Goal: Information Seeking & Learning: Learn about a topic

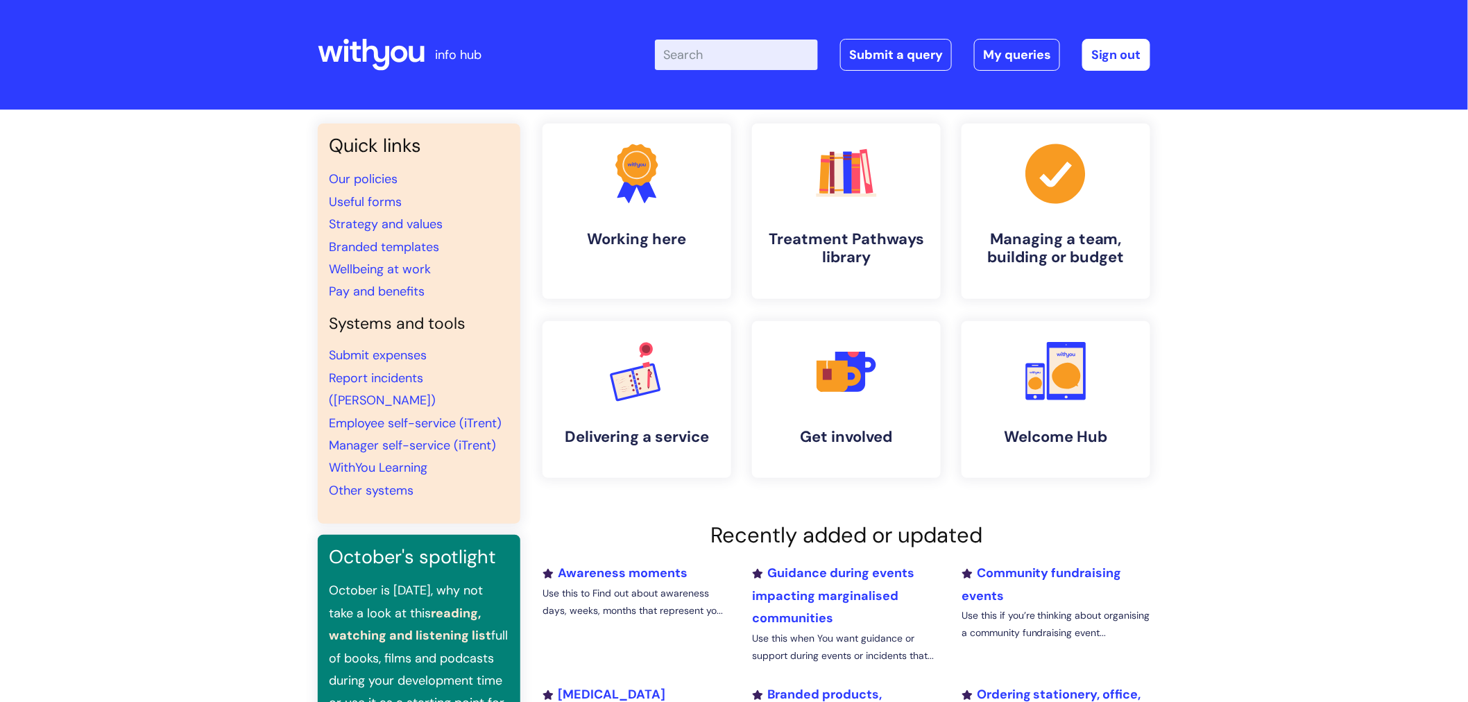
click at [730, 66] on input "Enter your search term here..." at bounding box center [736, 55] width 163 height 31
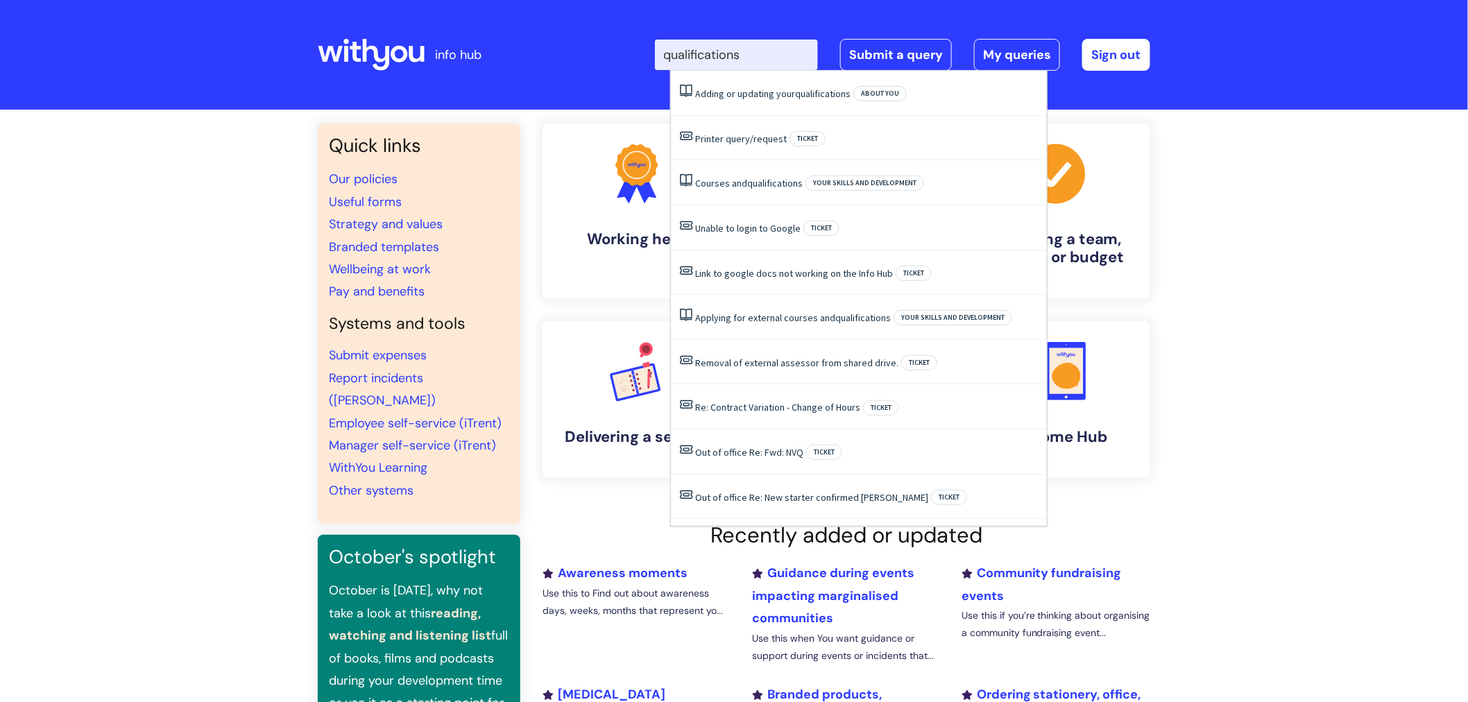
type input "qualifications"
click button "Search" at bounding box center [0, 0] width 0 height 0
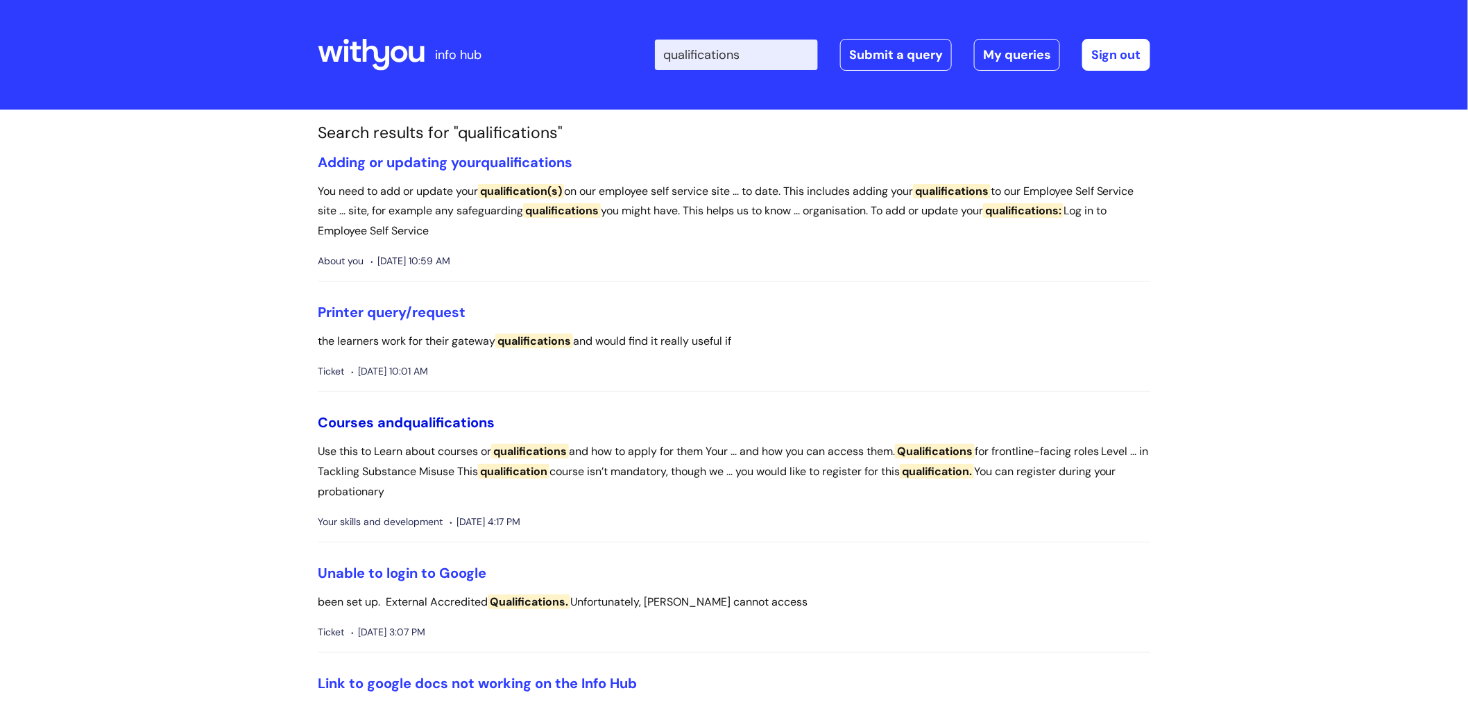
click at [454, 418] on span "qualifications" at bounding box center [449, 422] width 92 height 18
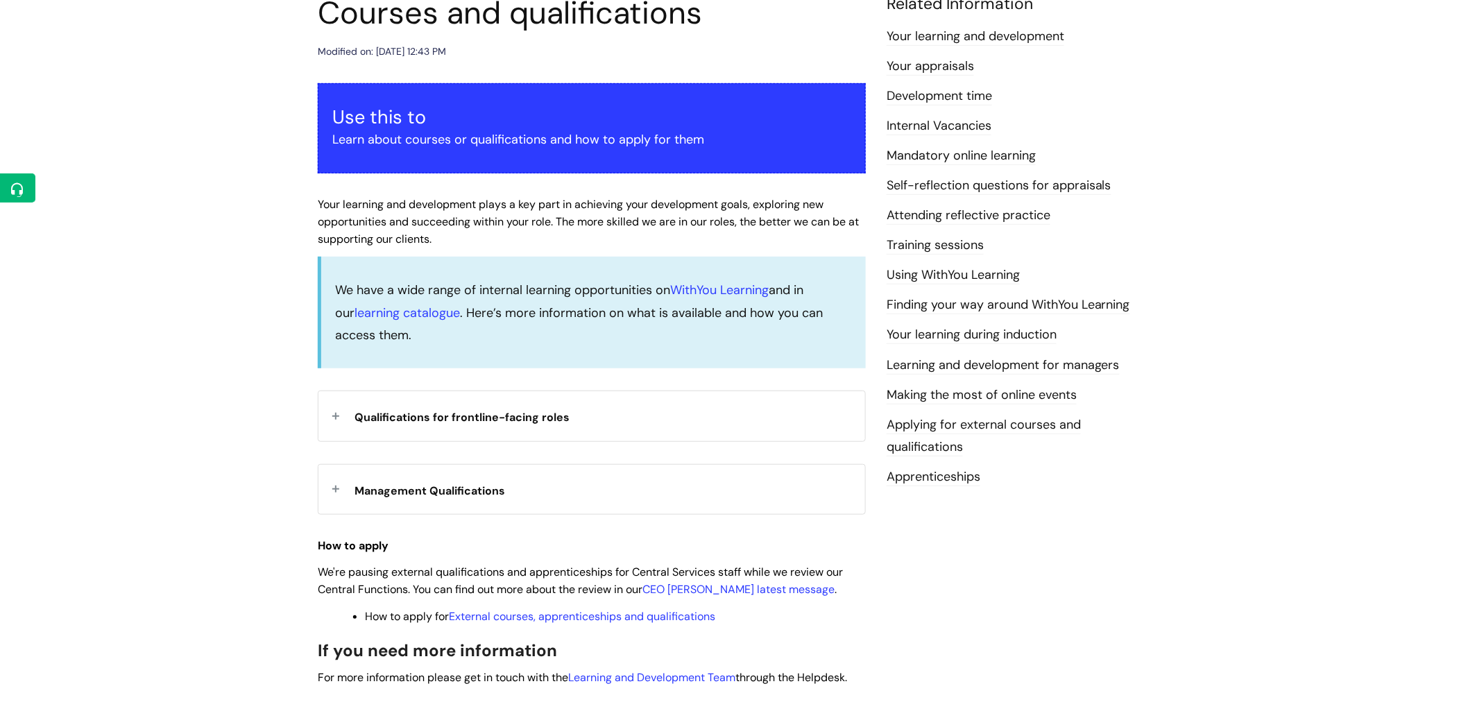
scroll to position [184, 0]
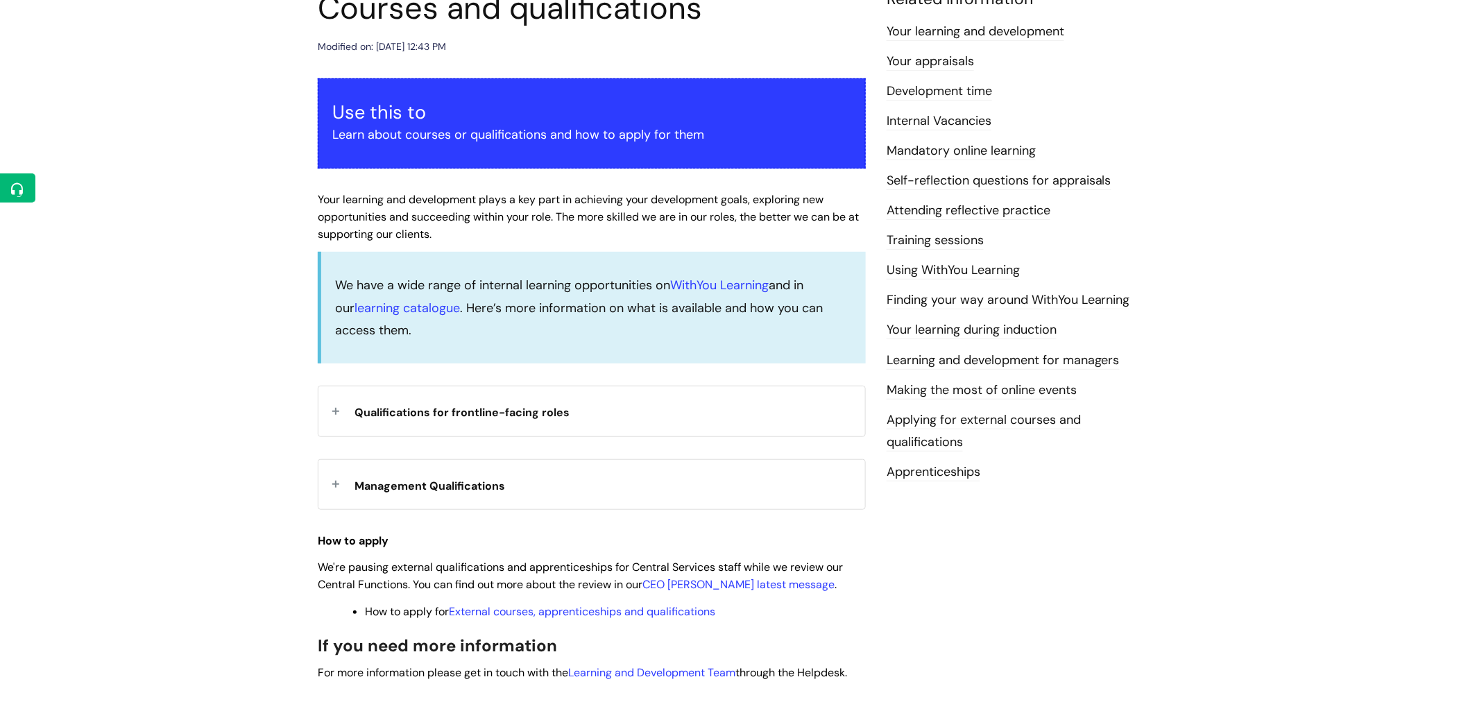
click at [336, 406] on div "Qualifications for frontline-facing roles" at bounding box center [591, 410] width 547 height 49
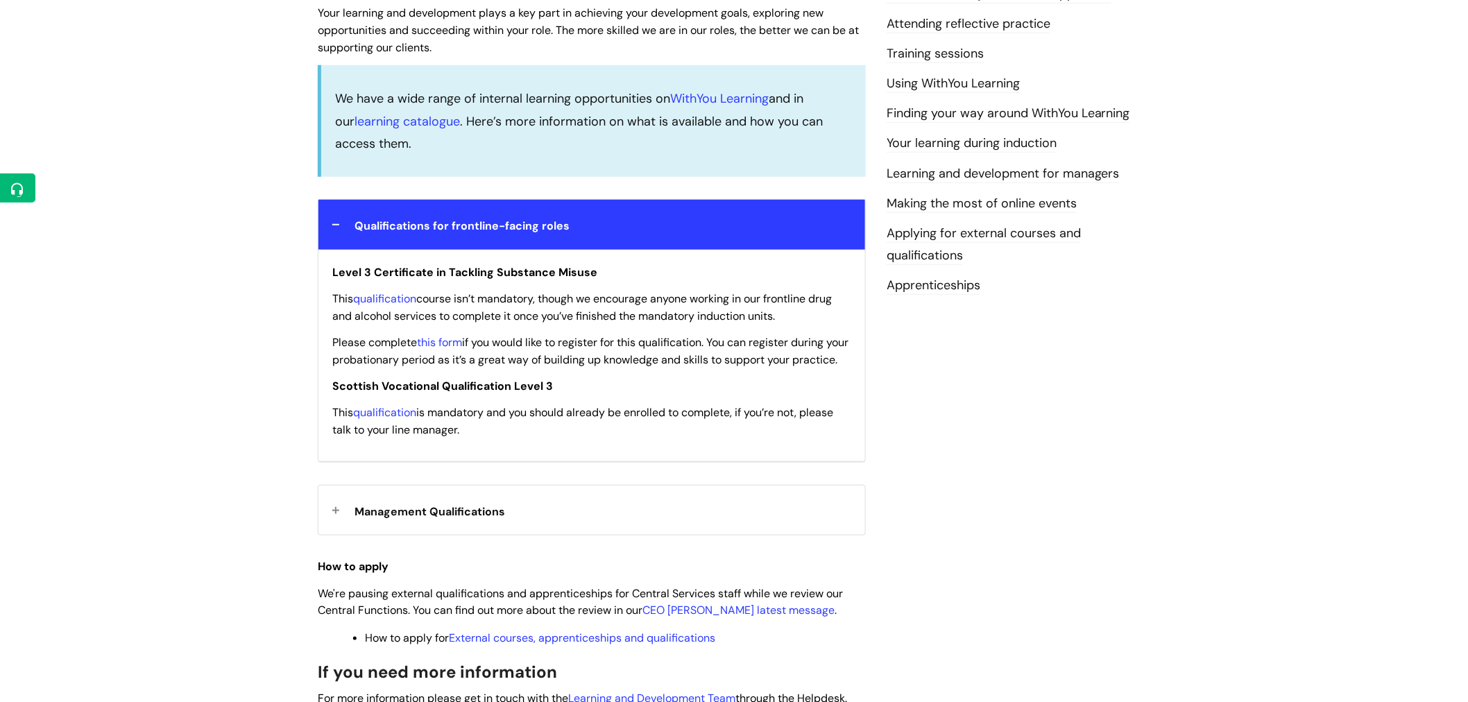
scroll to position [376, 0]
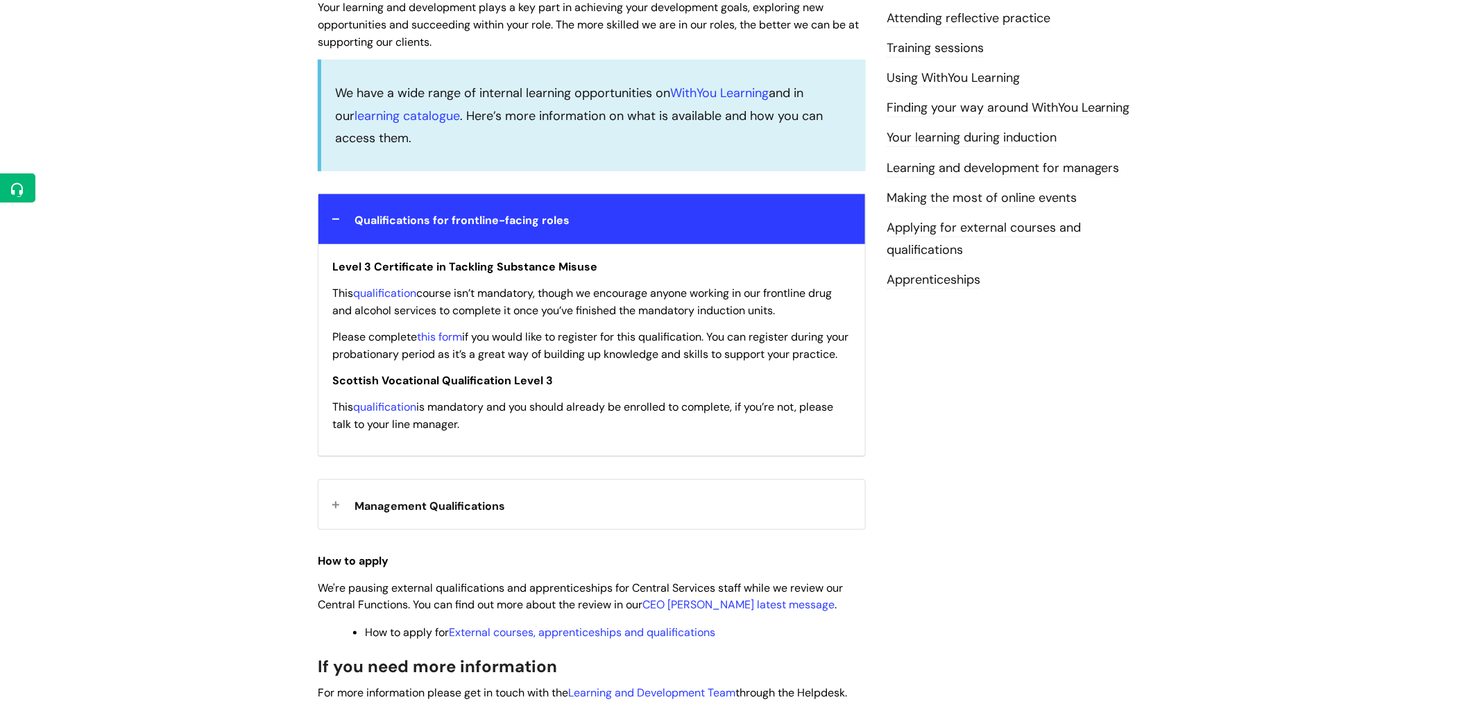
click at [335, 524] on div "Management Qualifications" at bounding box center [591, 504] width 547 height 49
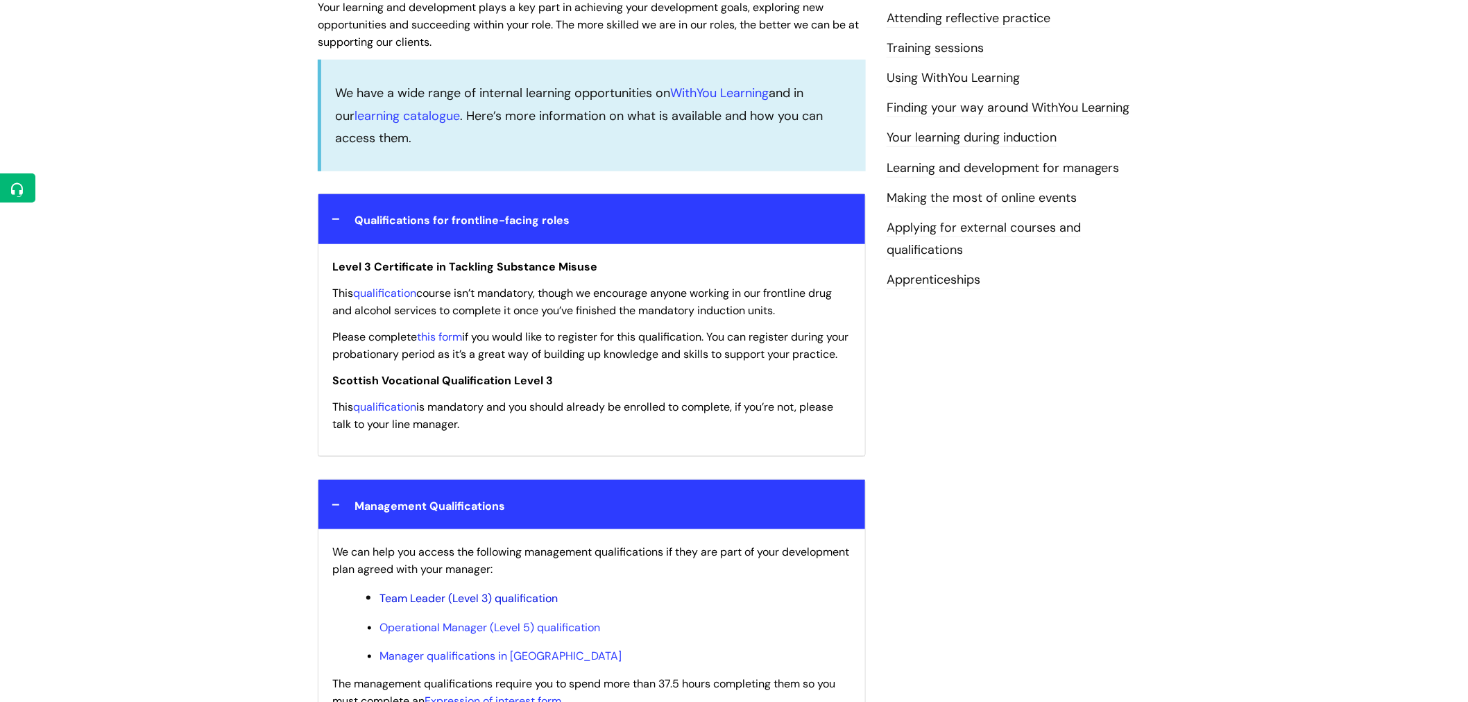
click at [435, 606] on link "Team Leader (Level 3) qualification" at bounding box center [468, 598] width 178 height 15
click at [513, 635] on link "Operational Manager (Level 5) qualification" at bounding box center [489, 627] width 221 height 15
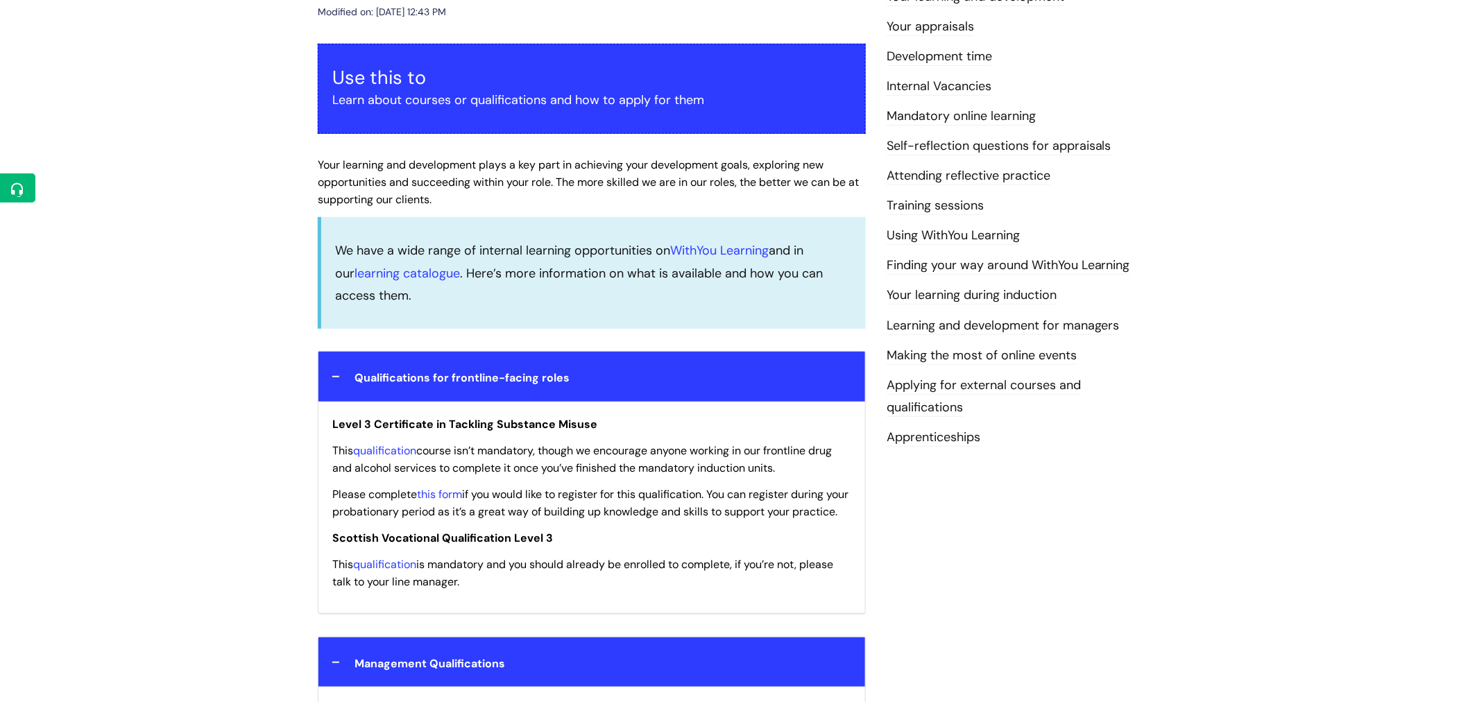
scroll to position [214, 0]
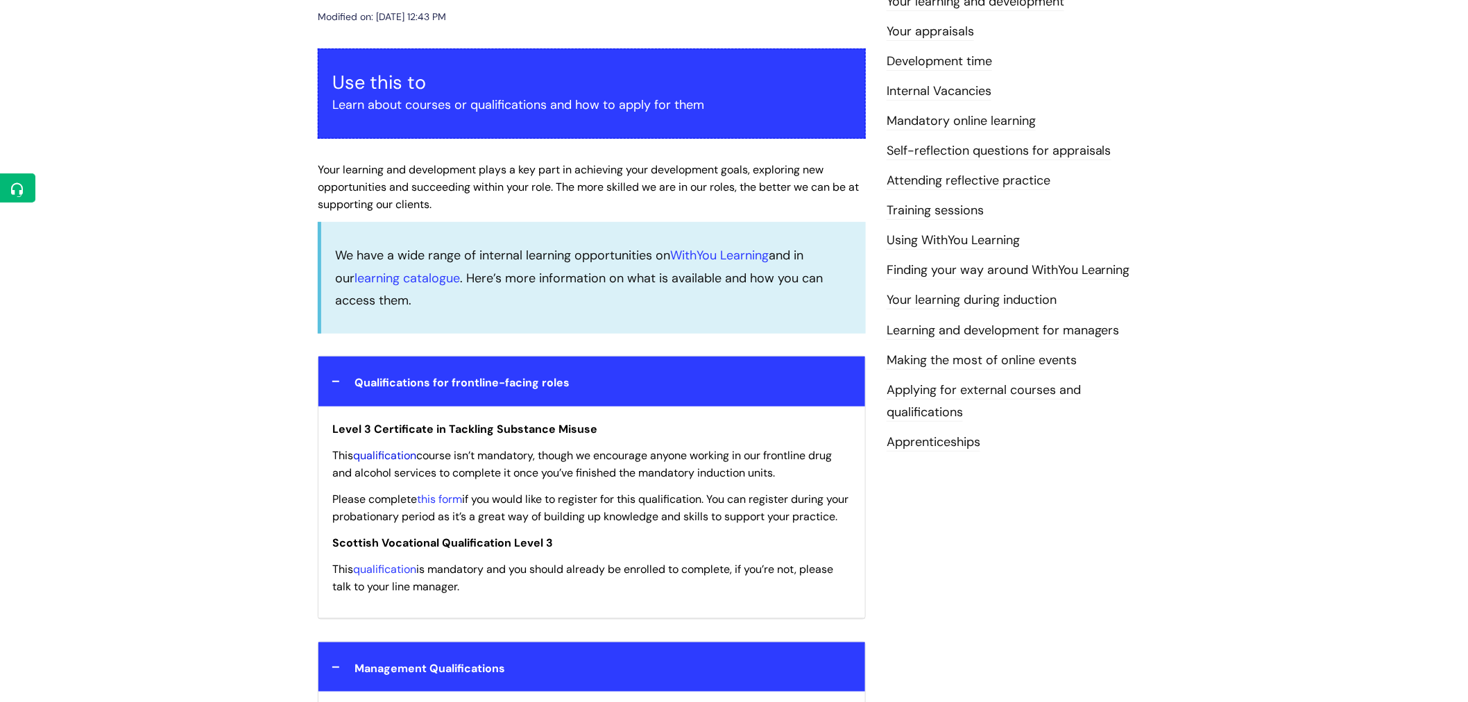
click at [404, 456] on link "qualification" at bounding box center [384, 455] width 63 height 15
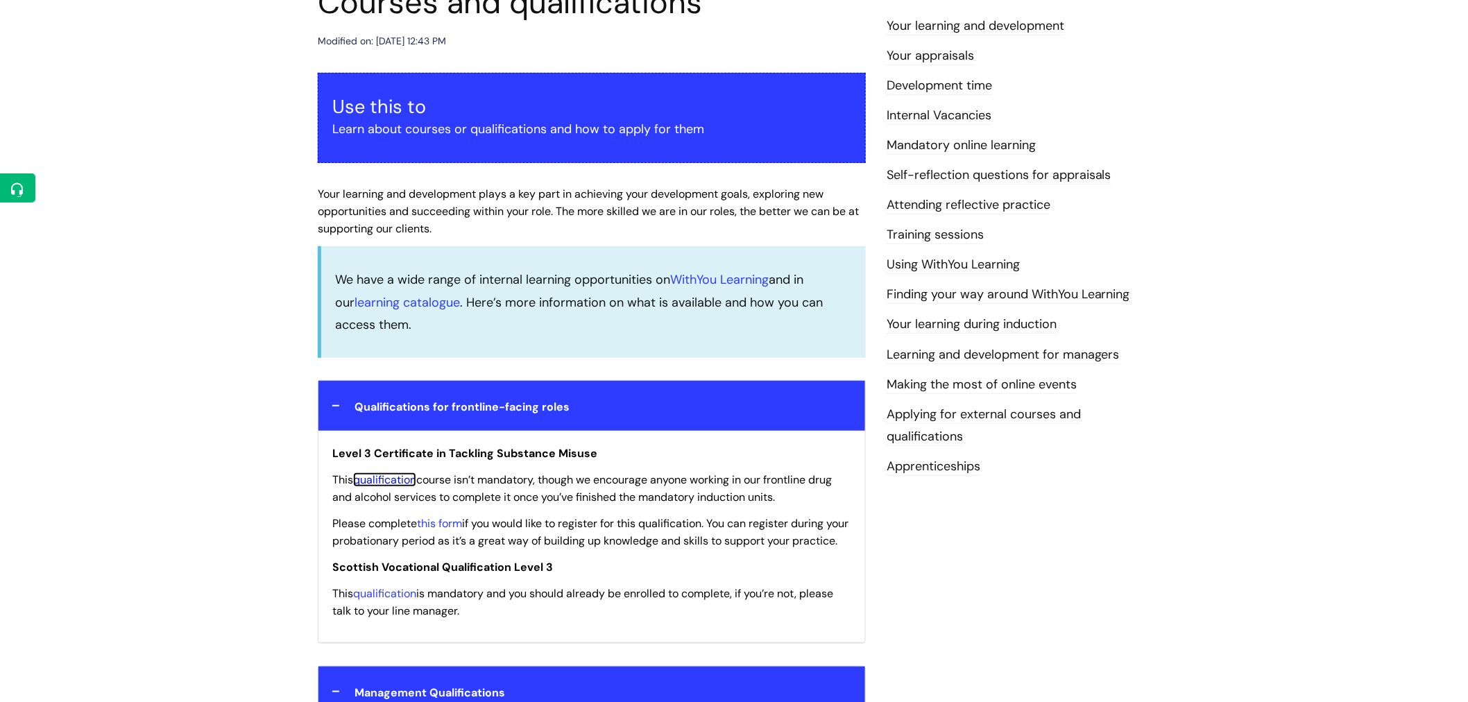
scroll to position [199, 0]
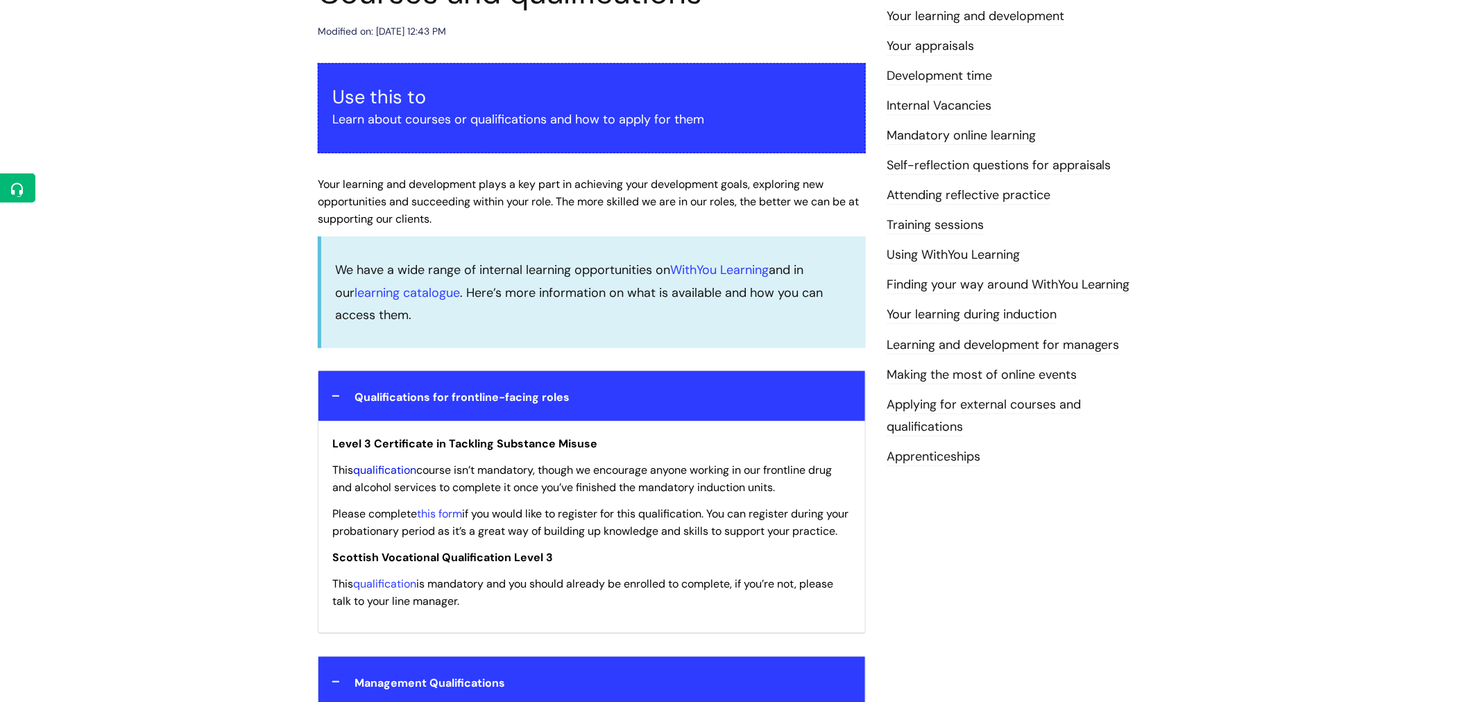
click at [386, 465] on link "qualification" at bounding box center [384, 470] width 63 height 15
